Goal: Information Seeking & Learning: Learn about a topic

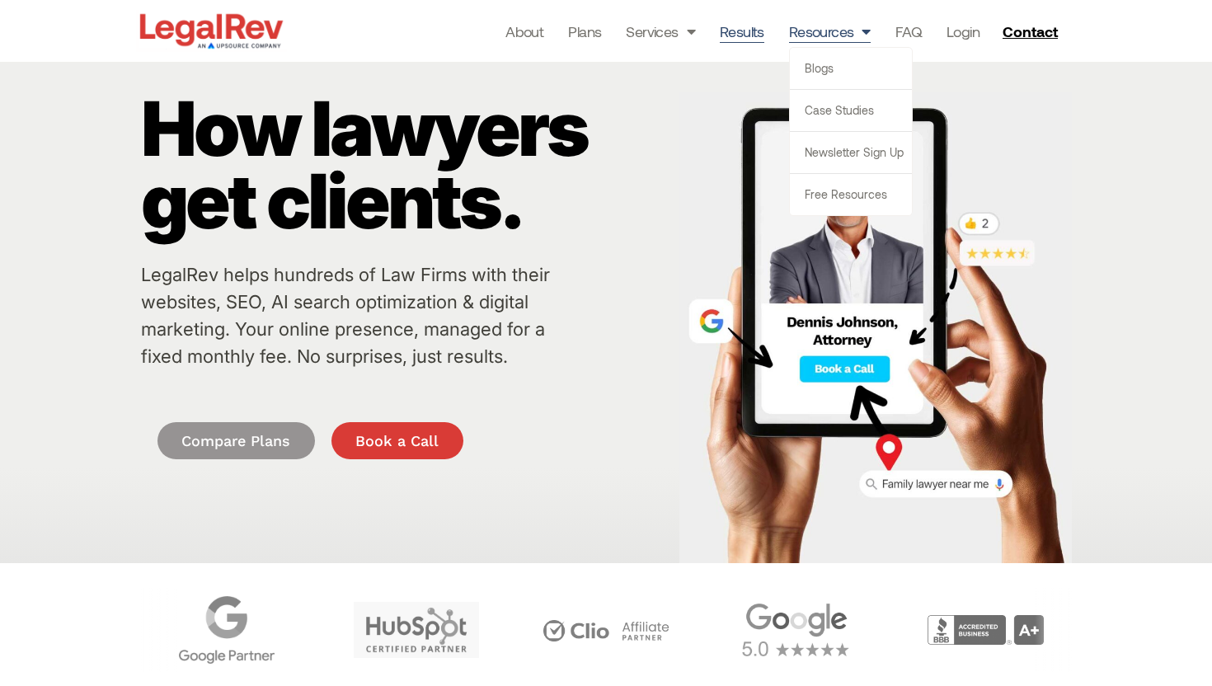
click at [744, 31] on link "Results" at bounding box center [742, 31] width 45 height 23
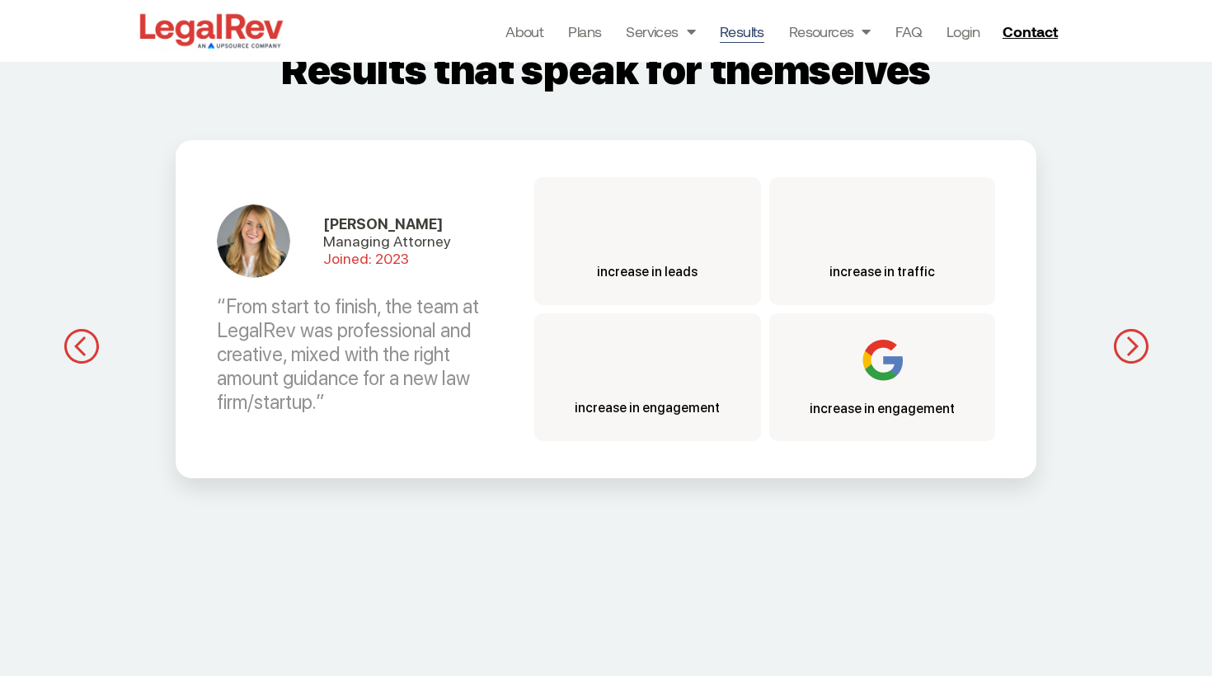
scroll to position [1556, 0]
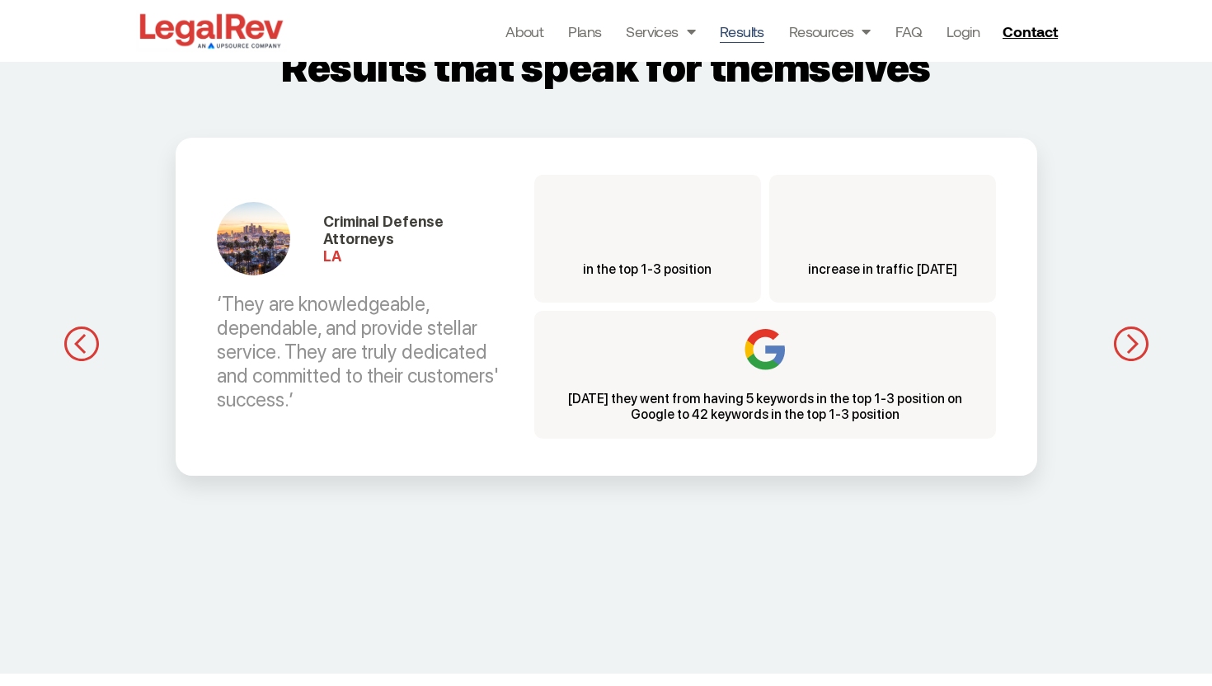
click at [100, 347] on div "Criminal Defense Attorneys LA ‘They are knowledgeable, dependable, and provide …" at bounding box center [606, 344] width 1018 height 478
click at [85, 344] on img "button" at bounding box center [81, 343] width 35 height 35
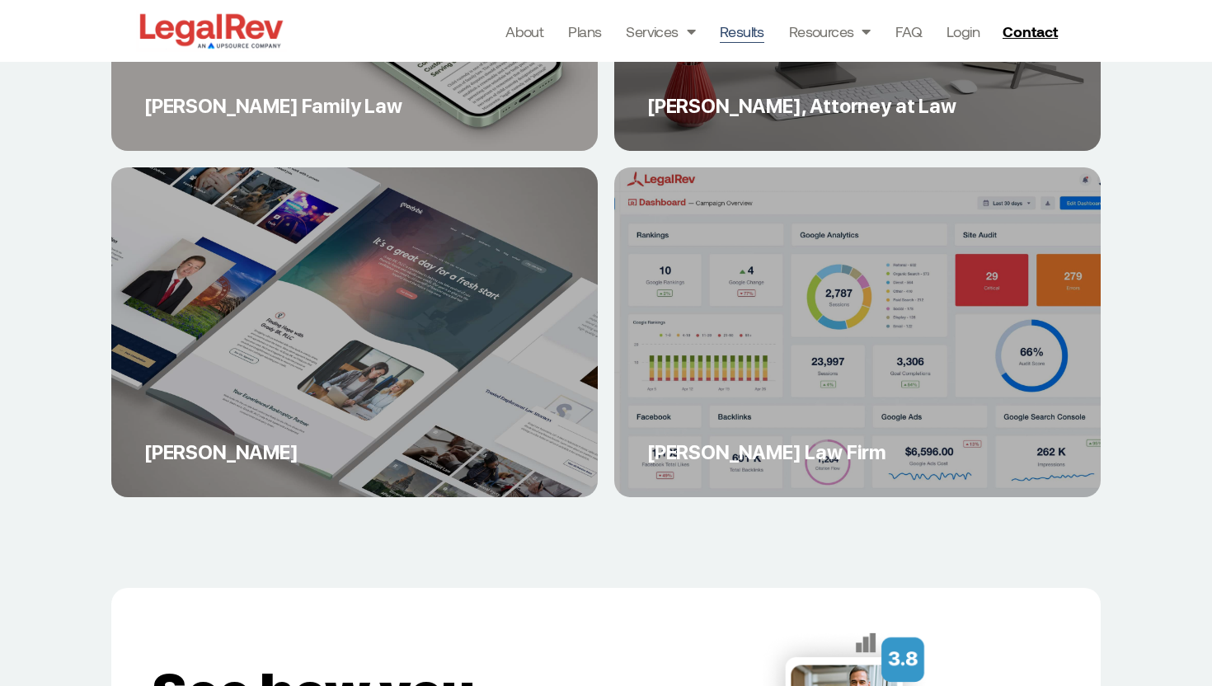
scroll to position [6638, 0]
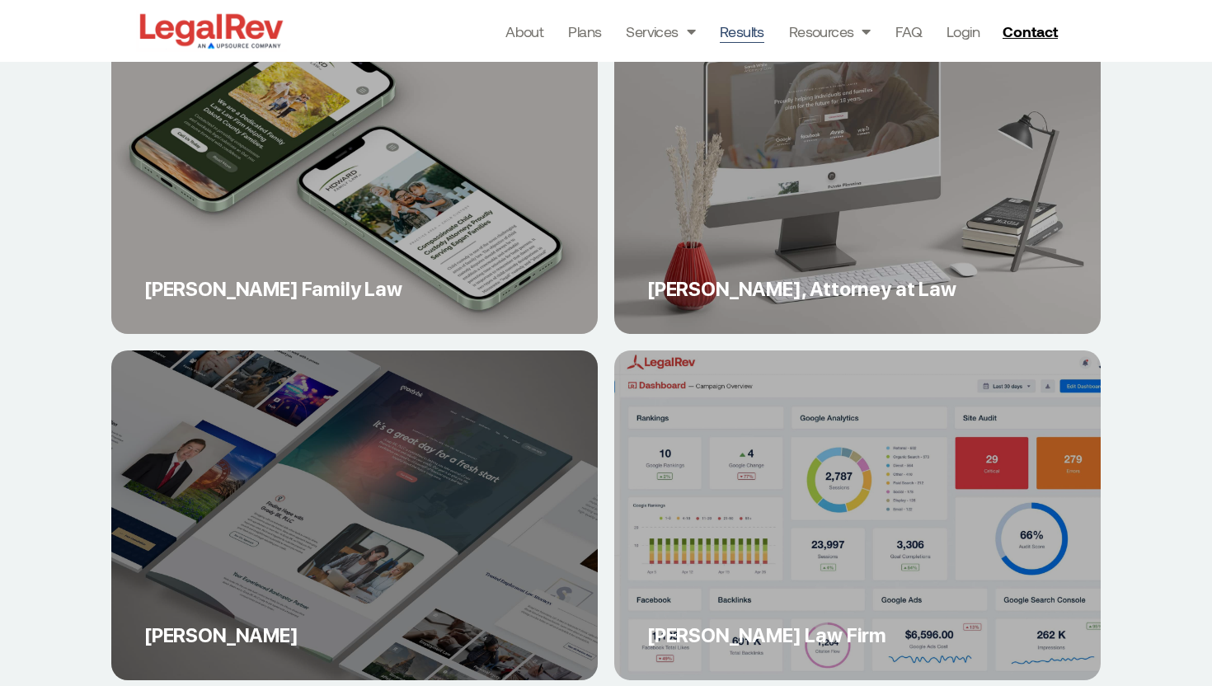
click at [378, 435] on link "[PERSON_NAME]" at bounding box center [354, 515] width 486 height 330
